Goal: Task Accomplishment & Management: Manage account settings

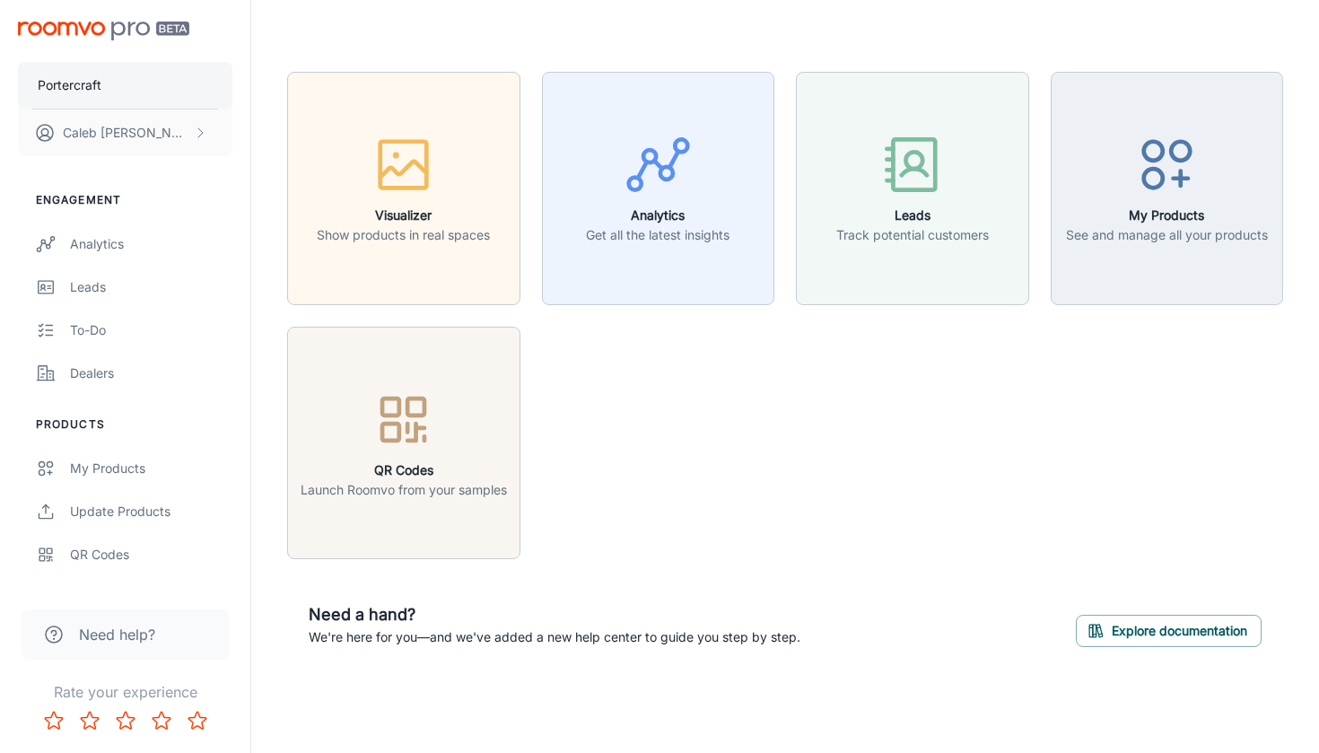
click at [91, 79] on p "Portercraft" at bounding box center [70, 85] width 64 height 20
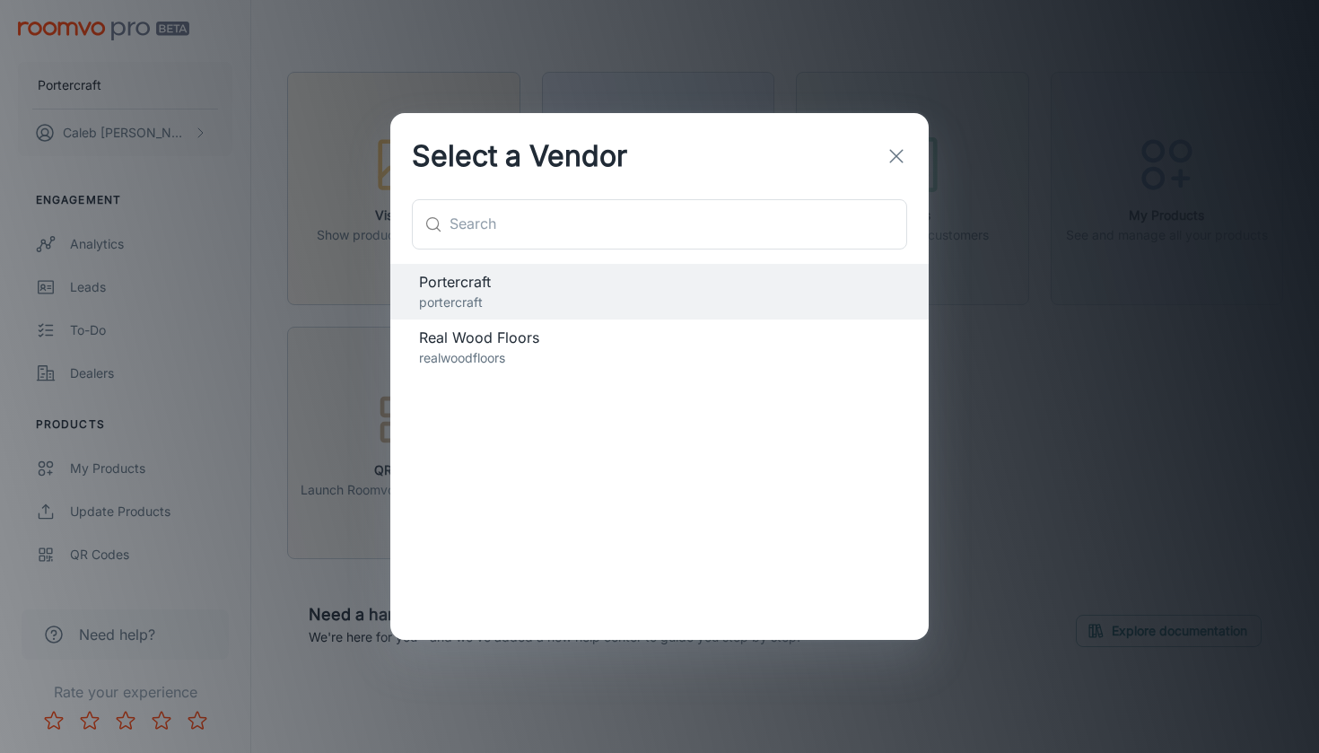
click at [511, 350] on p "realwoodfloors" at bounding box center [659, 358] width 481 height 20
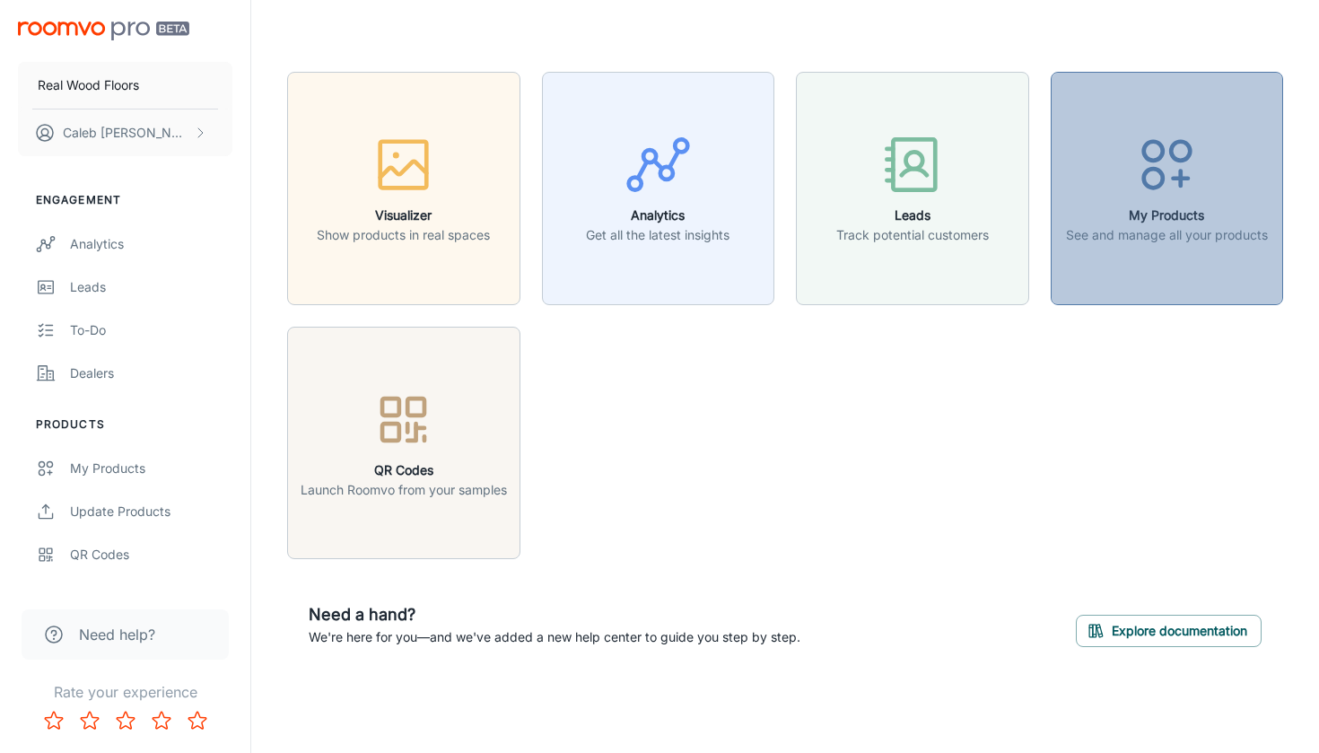
click at [1169, 233] on p "See and manage all your products" at bounding box center [1167, 235] width 202 height 20
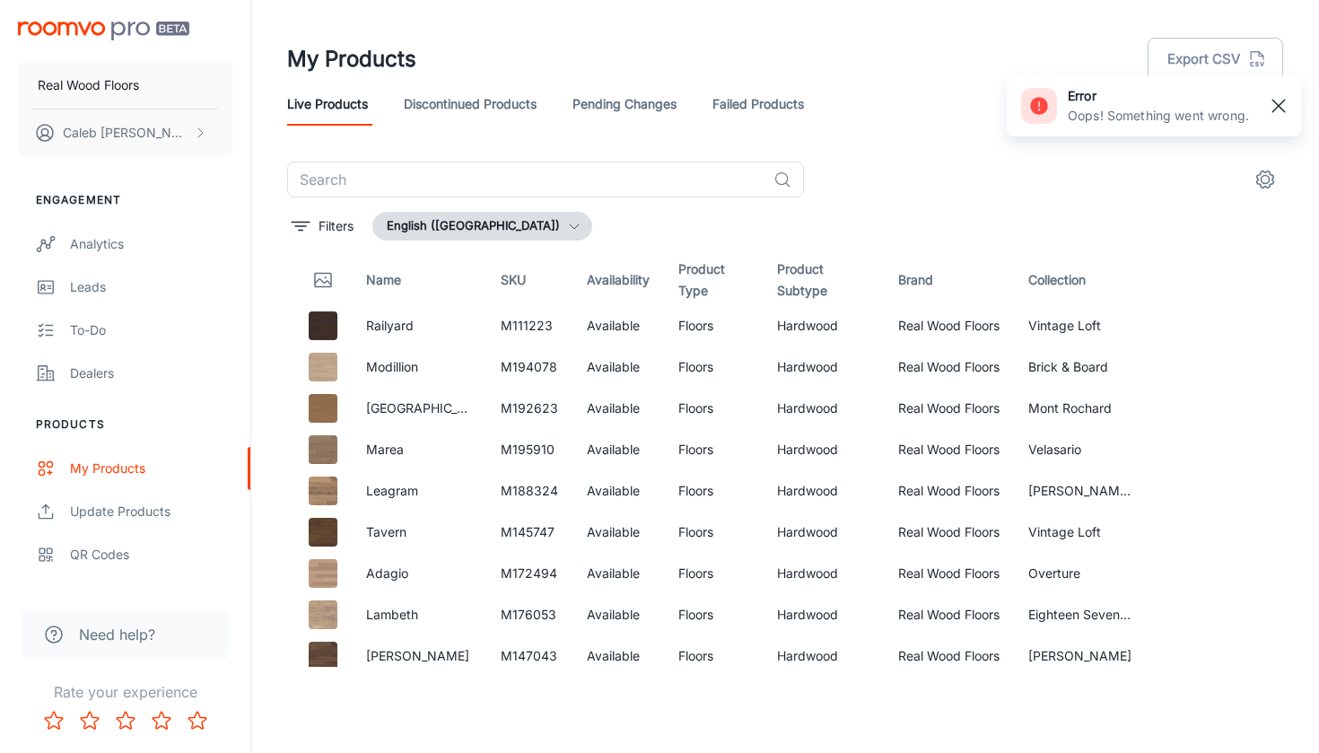
click at [1281, 102] on rect "button" at bounding box center [1279, 106] width 22 height 22
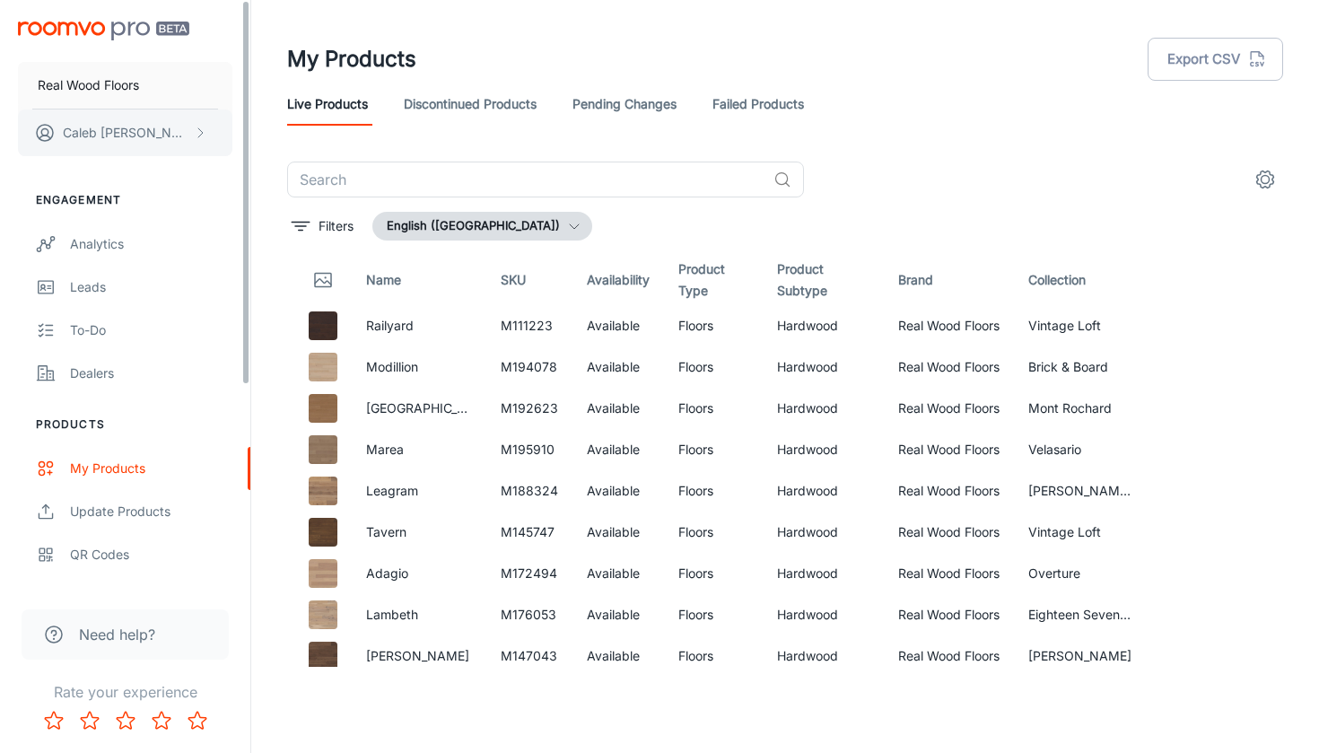
click at [180, 140] on button "[PERSON_NAME]" at bounding box center [125, 132] width 214 height 47
click at [145, 429] on div at bounding box center [659, 376] width 1319 height 753
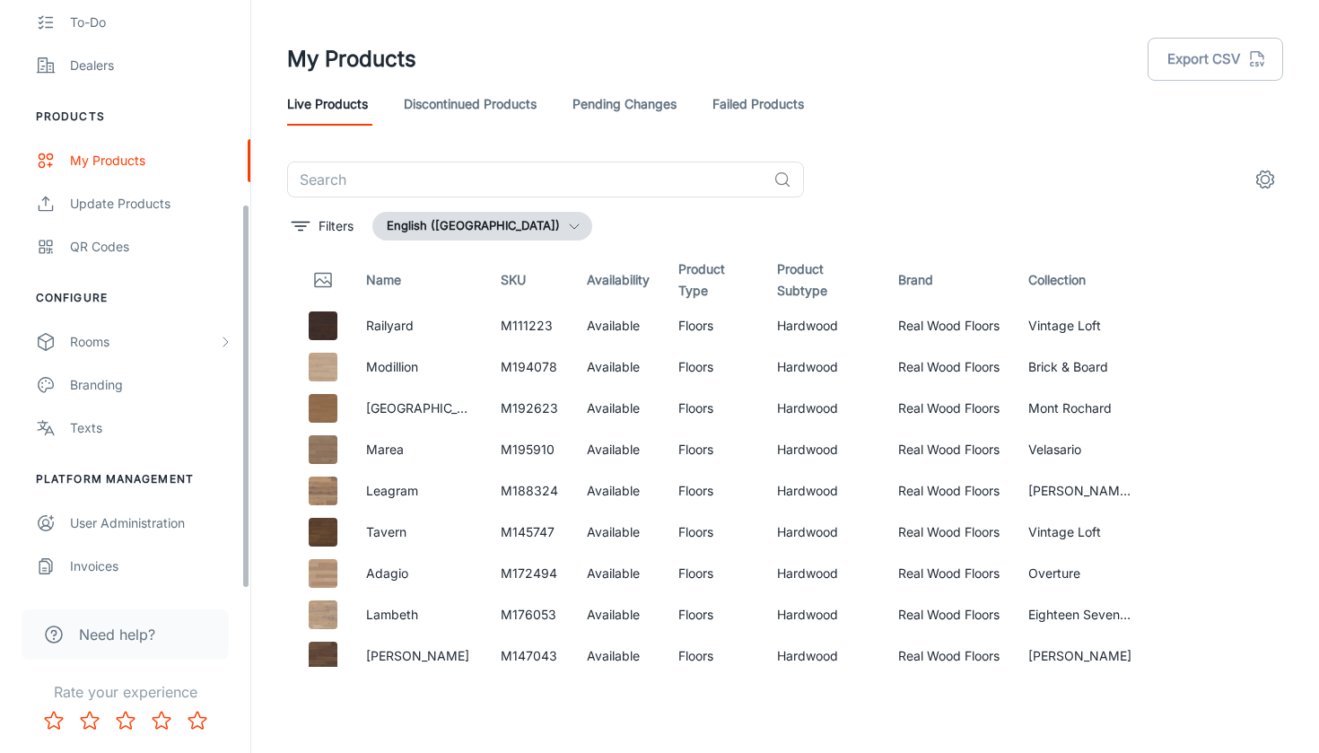
scroll to position [308, 0]
click at [127, 518] on div "User Administration" at bounding box center [151, 523] width 162 height 20
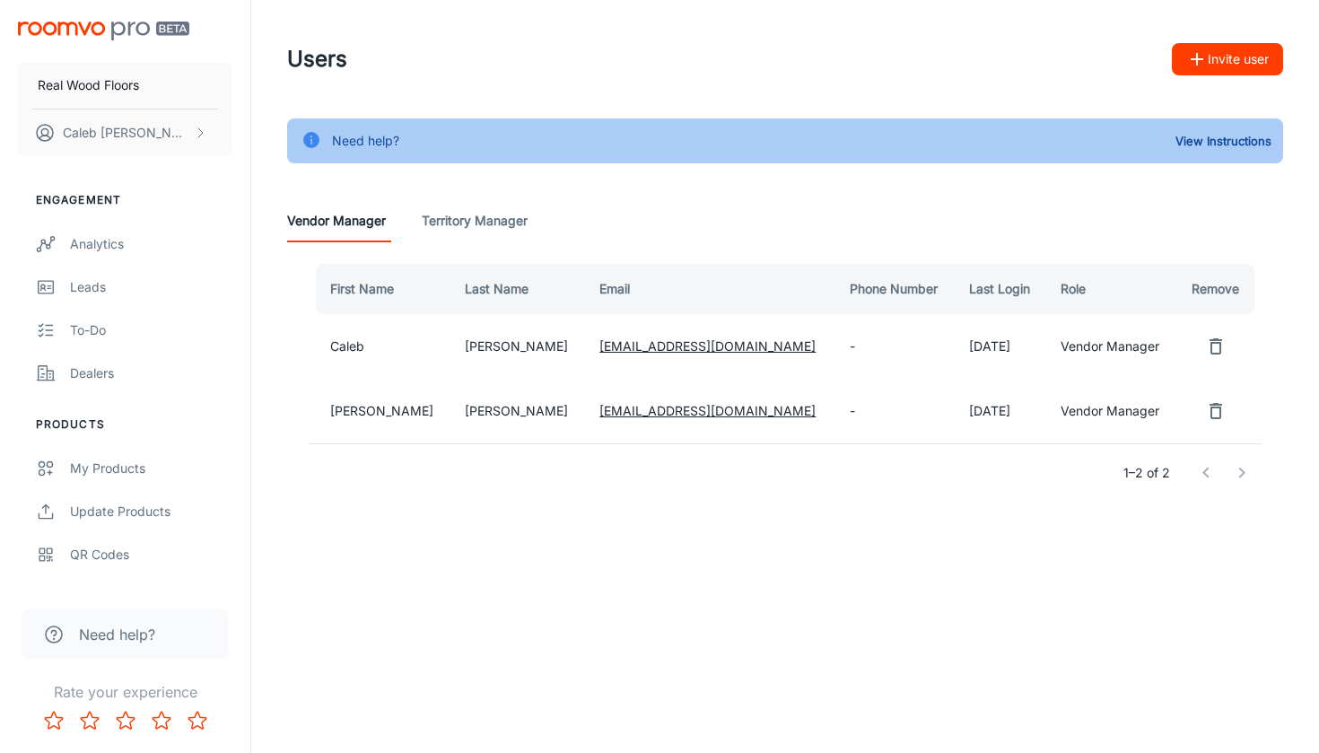
click at [749, 587] on div "Users Invite user Need help? View Instructions Vendor Manager Territory Manager…" at bounding box center [785, 297] width 1068 height 595
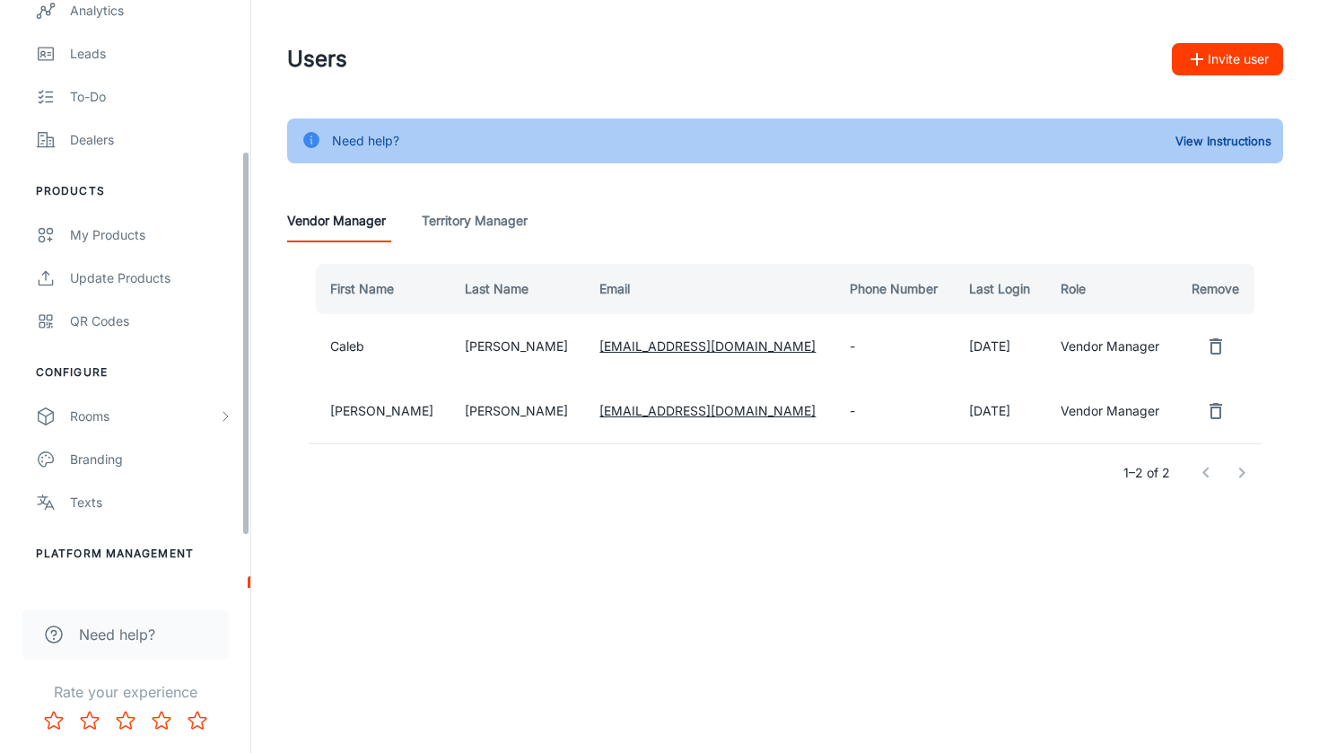
scroll to position [230, 0]
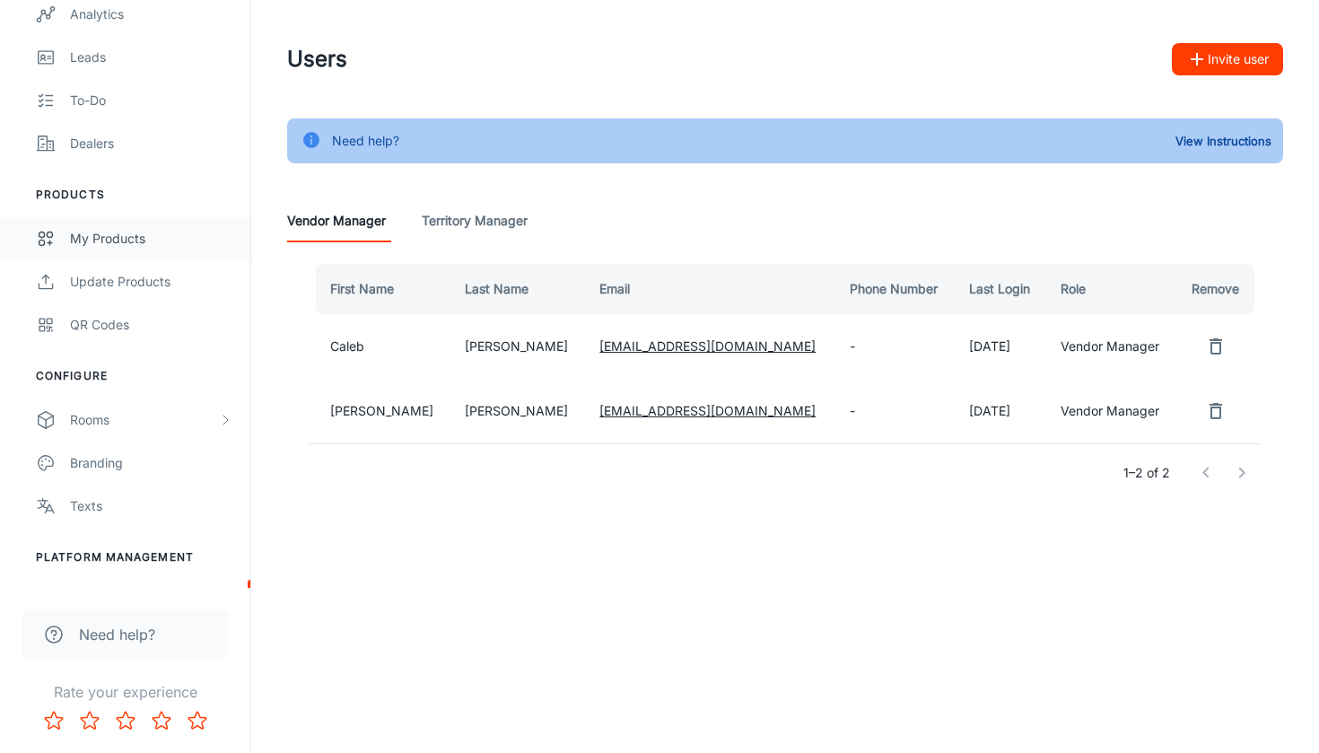
click at [123, 232] on div "My Products" at bounding box center [151, 239] width 162 height 20
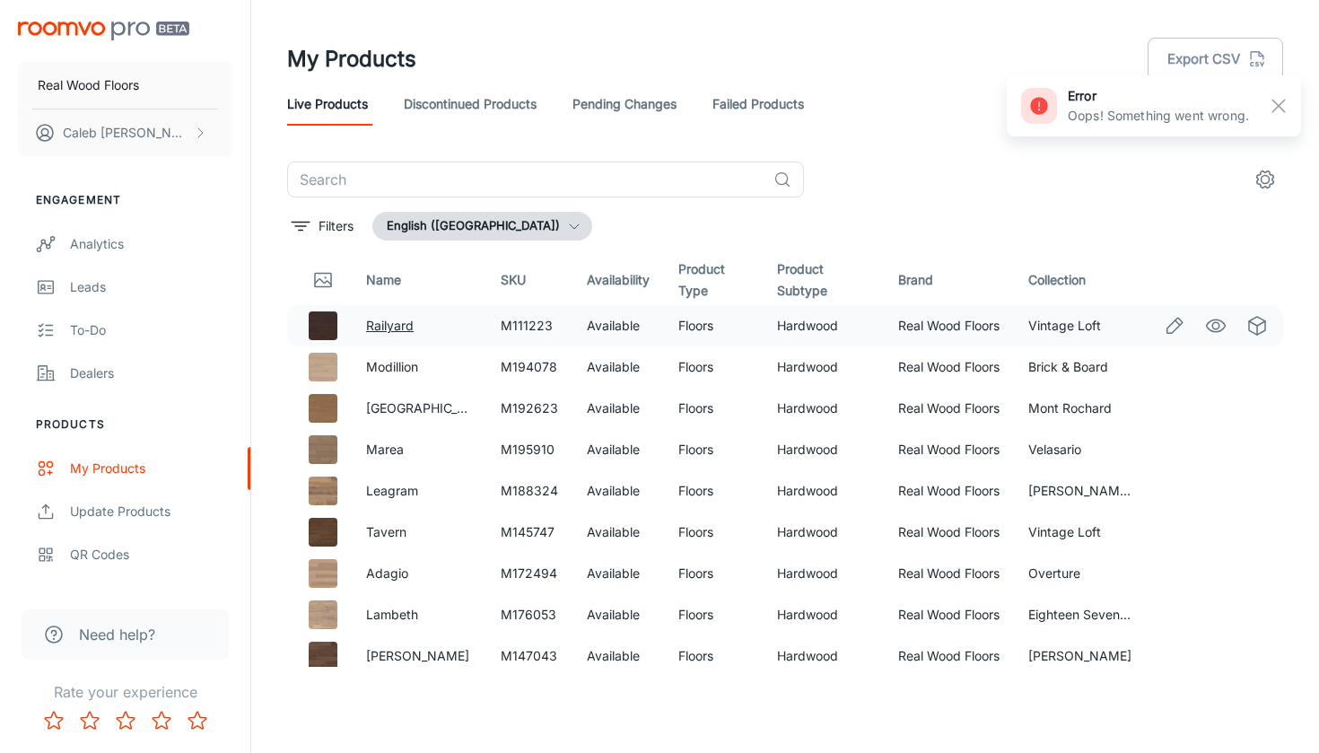
click at [388, 329] on link "Railyard" at bounding box center [390, 325] width 48 height 15
